Goal: Information Seeking & Learning: Find specific page/section

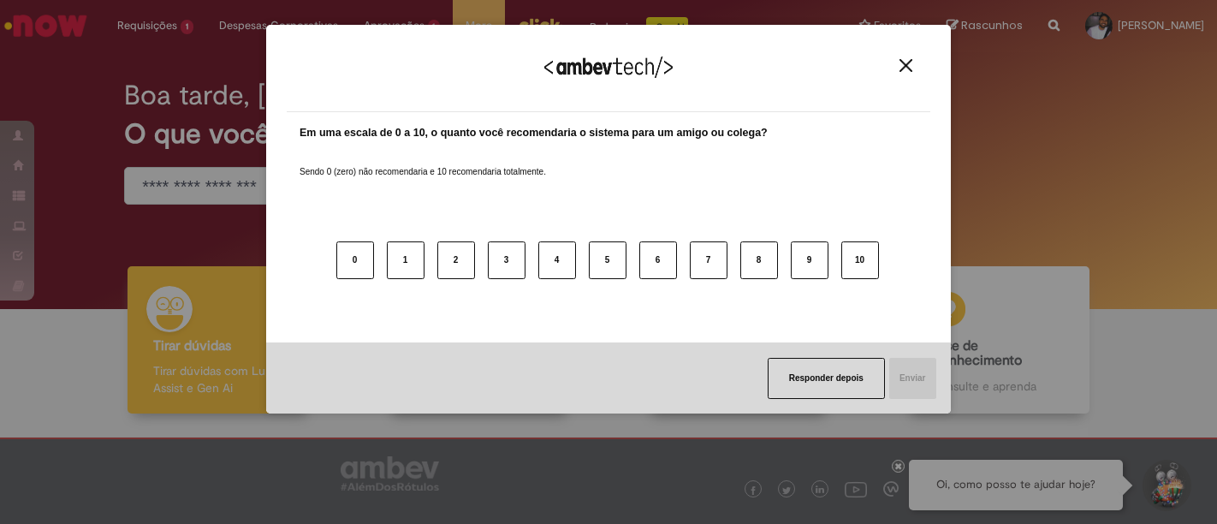
click at [906, 62] on img "Close" at bounding box center [906, 65] width 13 height 13
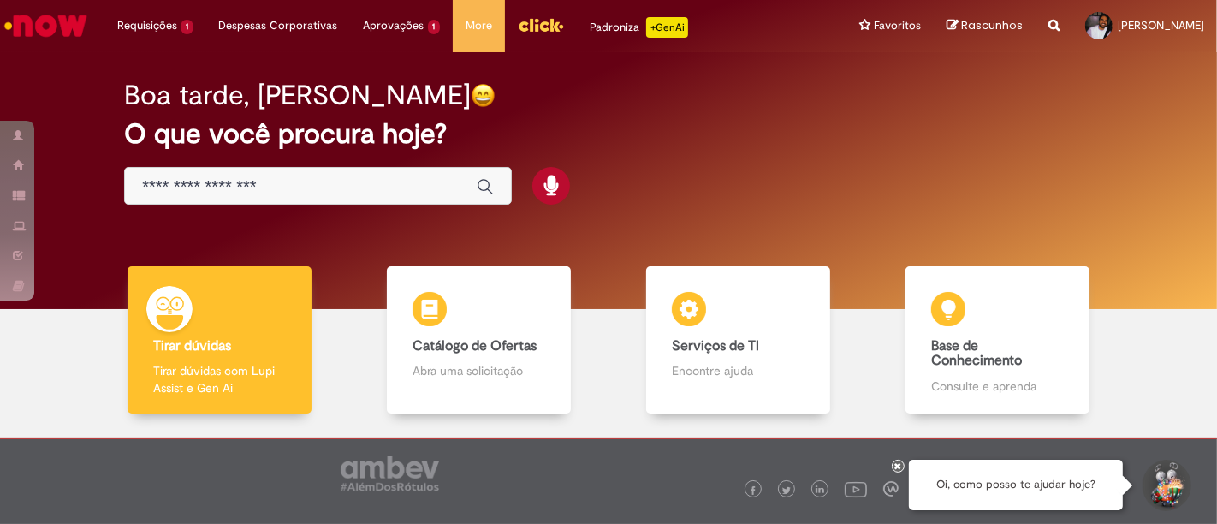
click at [518, 29] on img "Menu Cabeçalho" at bounding box center [541, 25] width 46 height 26
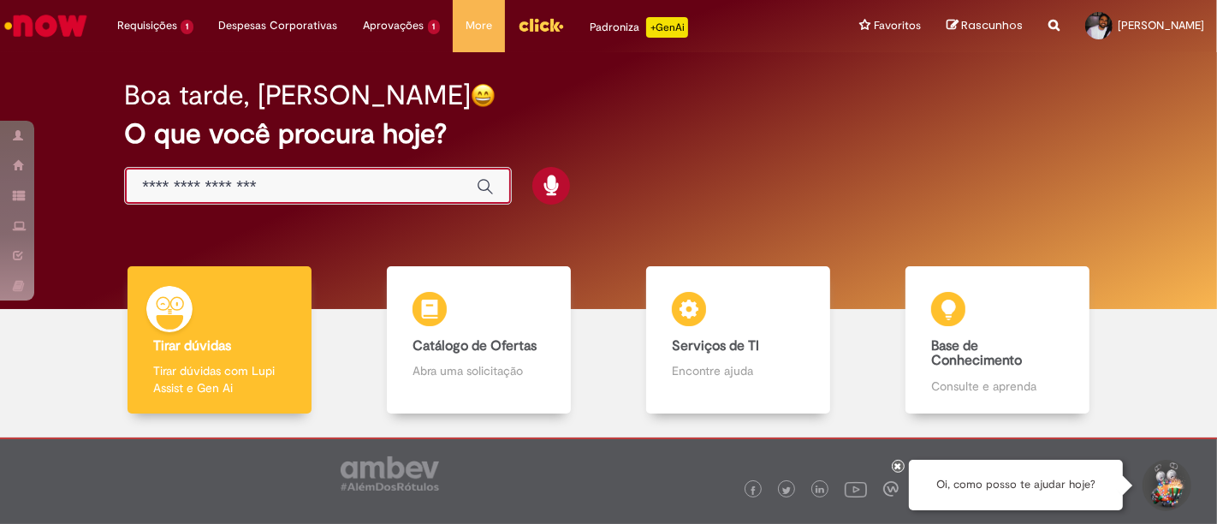
click at [292, 177] on input "Basta digitar aqui" at bounding box center [301, 187] width 318 height 20
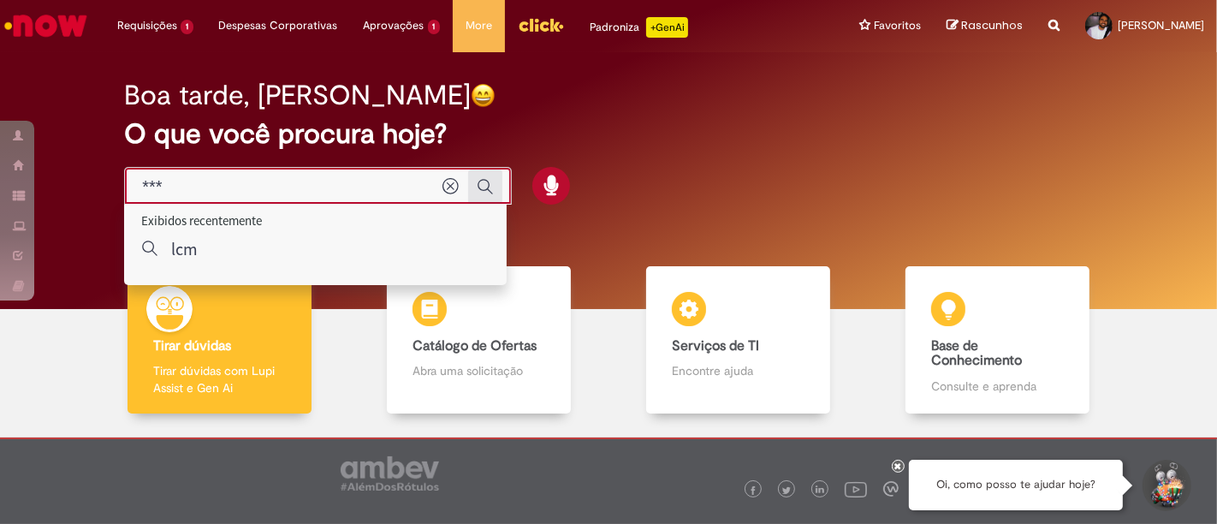
type input "***"
click at [484, 180] on icon "Enviar pesquisa" at bounding box center [485, 186] width 17 height 17
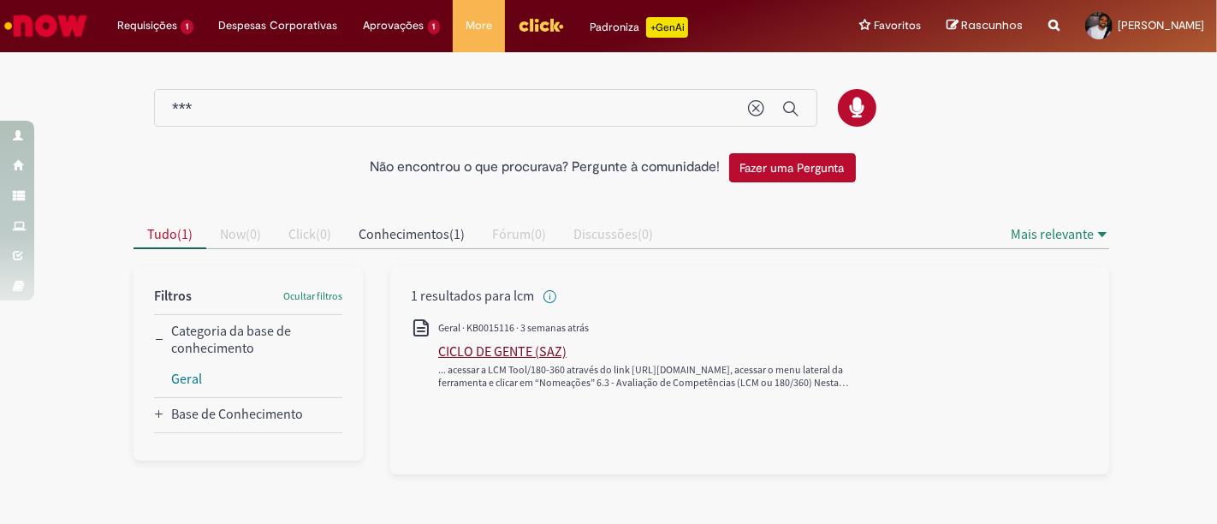
click at [510, 348] on div "CICLO DE GENTE (SAZ)" at bounding box center [502, 350] width 128 height 17
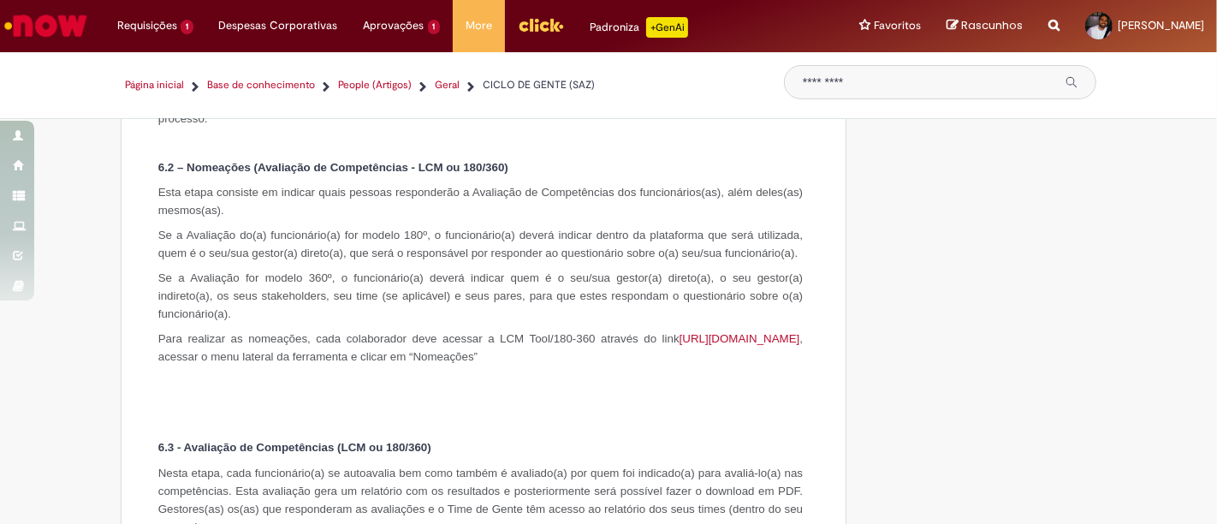
scroll to position [1141, 0]
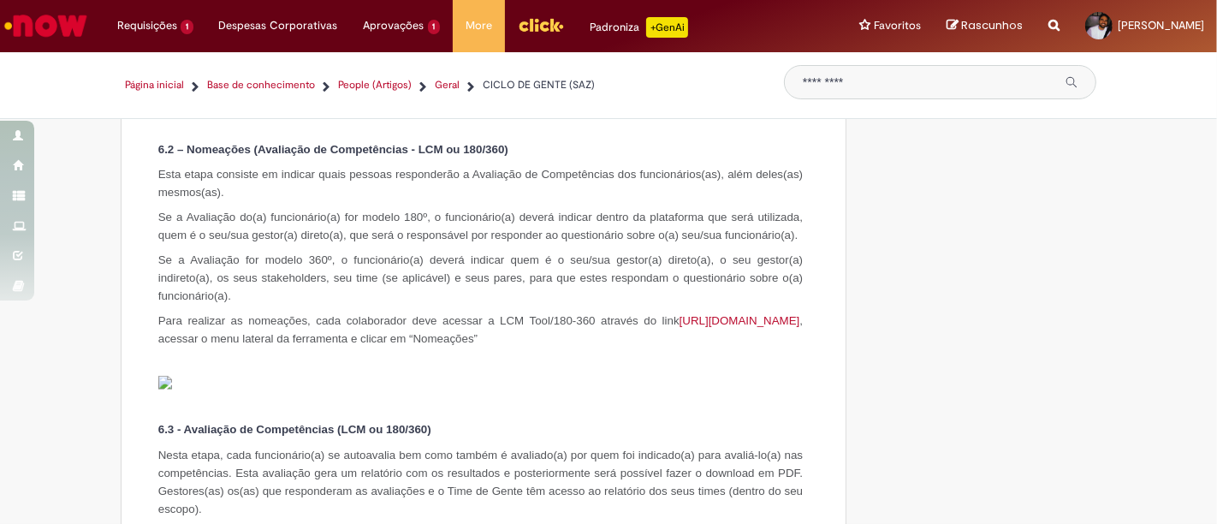
click at [680, 327] on link "[URL][DOMAIN_NAME]" at bounding box center [740, 320] width 121 height 13
